Goal: Information Seeking & Learning: Learn about a topic

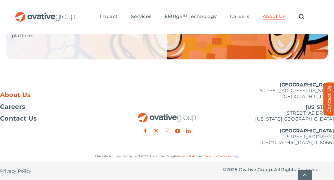
scroll to position [1396, 0]
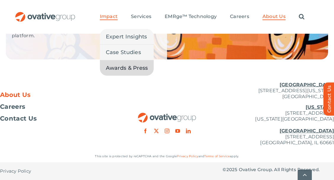
click at [114, 69] on span "Awards & Press" at bounding box center [127, 68] width 42 height 8
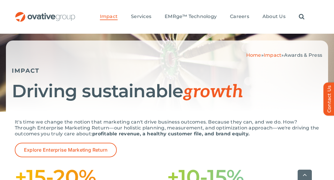
scroll to position [84, 0]
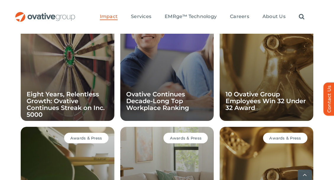
scroll to position [463, 0]
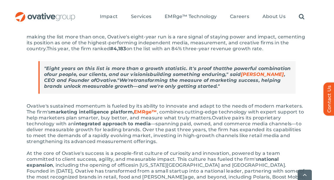
scroll to position [162, 0]
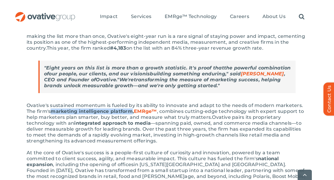
drag, startPoint x: 52, startPoint y: 111, endPoint x: 133, endPoint y: 111, distance: 81.0
click at [133, 111] on span "marketing intelligence platform," at bounding box center [92, 112] width 83 height 6
copy span "marketing intelligence platform"
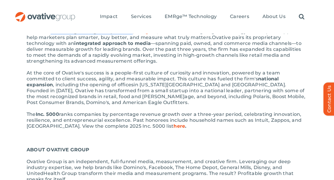
scroll to position [230, 0]
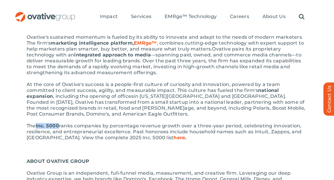
drag, startPoint x: 61, startPoint y: 126, endPoint x: 37, endPoint y: 124, distance: 23.7
click at [37, 124] on p "The Inc. 5000 ranks companies by percentage revenue growth over a three-year pe…" at bounding box center [167, 132] width 281 height 18
copy span "Inc. 5000"
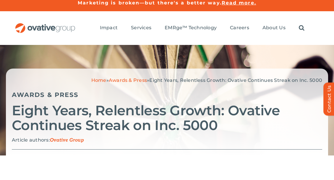
scroll to position [3, 0]
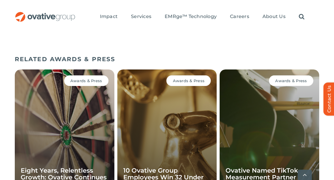
scroll to position [651, 0]
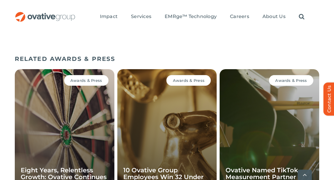
click at [67, 118] on div "Awards & Press Eight Years, Relentless Growth: Ovative Continues Streak on Inc.…" at bounding box center [65, 136] width 100 height 135
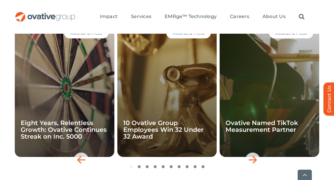
scroll to position [699, 0]
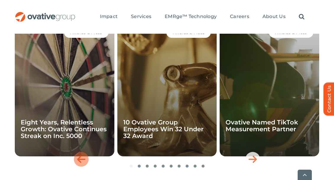
click at [82, 158] on icon "Previous slide" at bounding box center [81, 159] width 8 height 9
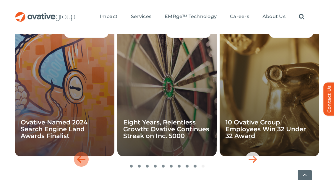
click at [81, 160] on icon "Previous slide" at bounding box center [81, 159] width 8 height 9
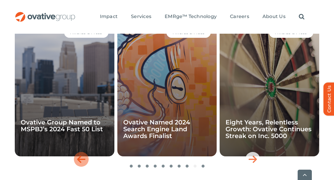
click at [80, 157] on icon "Previous slide" at bounding box center [81, 159] width 8 height 9
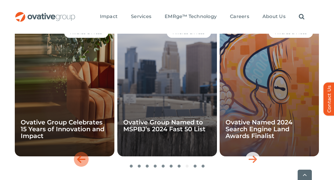
click at [80, 157] on icon "Previous slide" at bounding box center [81, 159] width 8 height 9
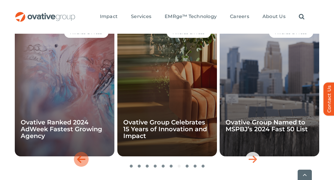
click at [80, 157] on icon "Previous slide" at bounding box center [81, 159] width 8 height 9
click at [81, 159] on icon "Previous slide" at bounding box center [81, 159] width 8 height 9
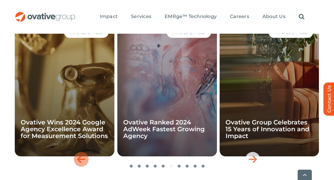
click at [81, 159] on icon "Previous slide" at bounding box center [81, 159] width 8 height 9
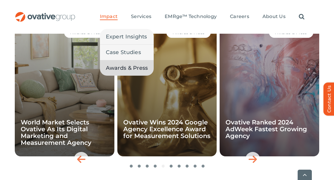
click at [117, 67] on span "Awards & Press" at bounding box center [127, 68] width 42 height 8
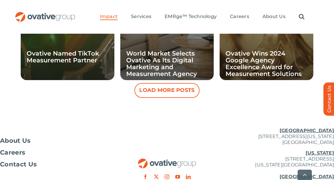
scroll to position [644, 0]
